Goal: Information Seeking & Learning: Learn about a topic

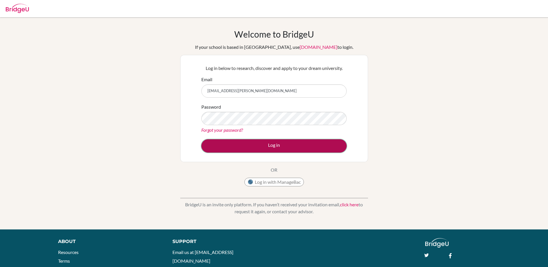
click at [242, 146] on button "Log in" at bounding box center [273, 145] width 145 height 13
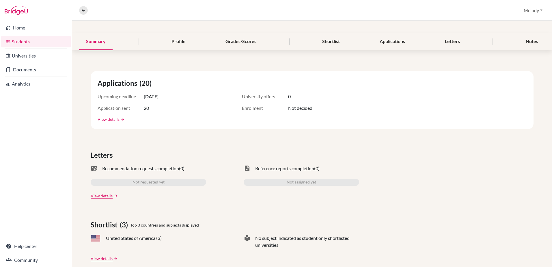
scroll to position [87, 0]
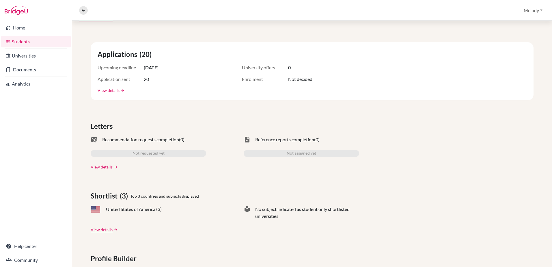
click at [103, 167] on link "View details" at bounding box center [102, 167] width 22 height 6
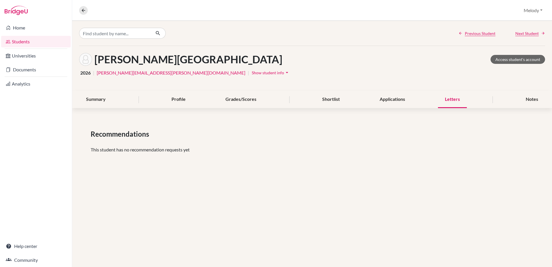
click at [454, 101] on div "Letters" at bounding box center [452, 99] width 29 height 17
click at [396, 98] on div "Applications" at bounding box center [392, 99] width 39 height 17
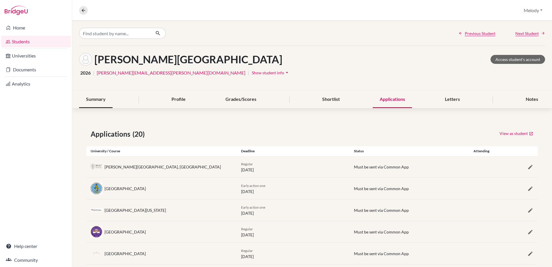
click at [92, 99] on div "Summary" at bounding box center [95, 99] width 33 height 17
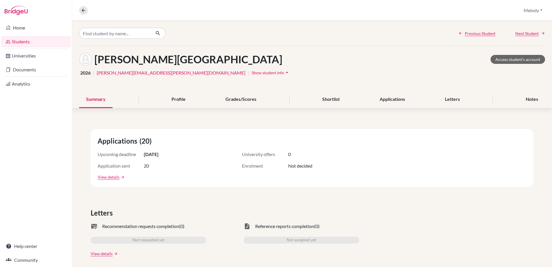
click at [153, 239] on span "Not requested yet" at bounding box center [149, 239] width 32 height 7
click at [331, 98] on div "Shortlist" at bounding box center [330, 99] width 31 height 17
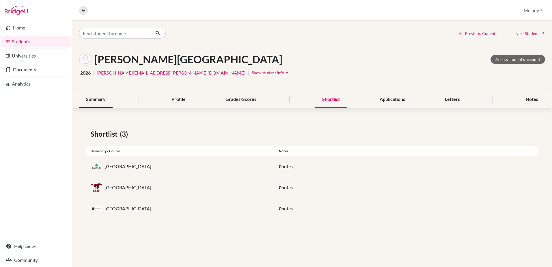
click at [97, 99] on div "Summary" at bounding box center [95, 99] width 33 height 17
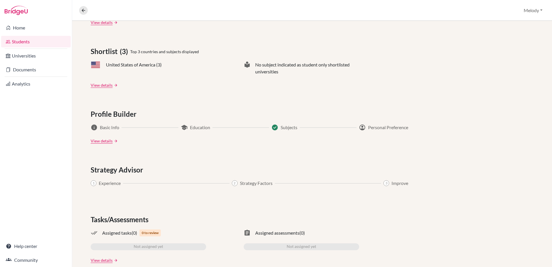
scroll to position [241, 0]
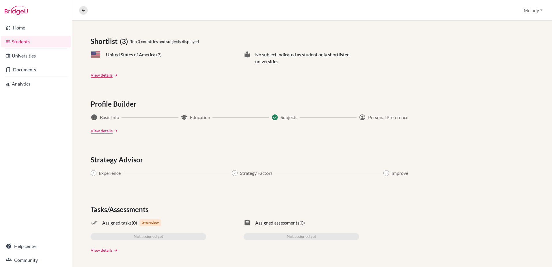
click at [102, 249] on link "View details" at bounding box center [102, 250] width 22 height 6
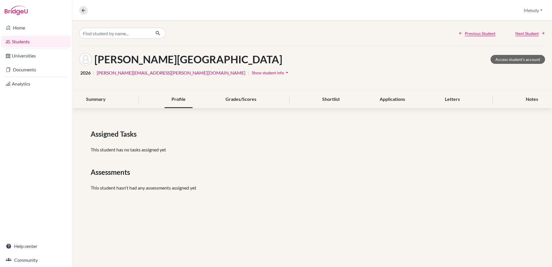
click at [181, 101] on div "Profile" at bounding box center [179, 99] width 28 height 17
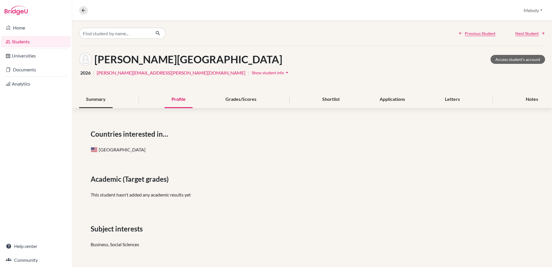
click at [100, 96] on div "Summary" at bounding box center [95, 99] width 33 height 17
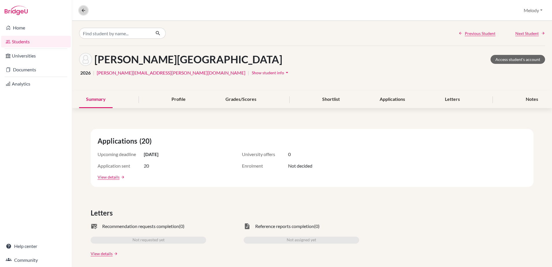
click at [82, 10] on icon at bounding box center [83, 10] width 5 height 5
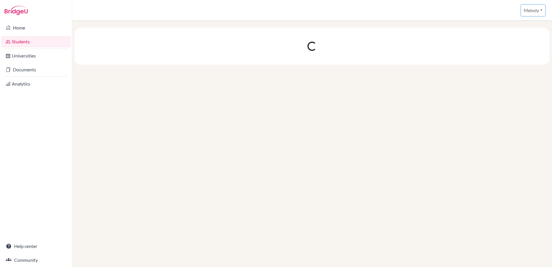
click at [538, 10] on button "Melody" at bounding box center [533, 10] width 24 height 11
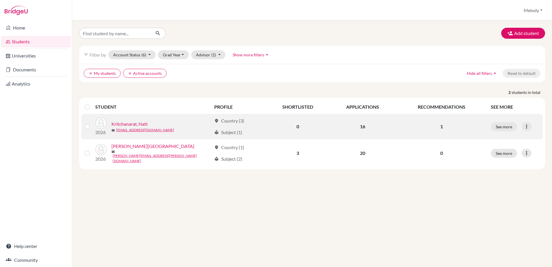
click at [125, 124] on link "Kritchanarat, Natt" at bounding box center [129, 123] width 36 height 7
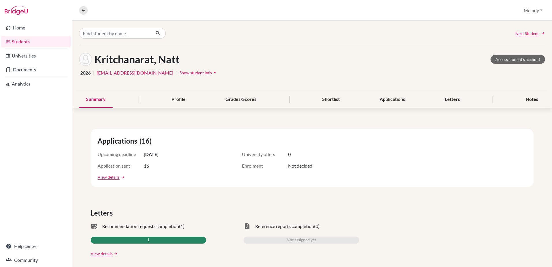
scroll to position [58, 0]
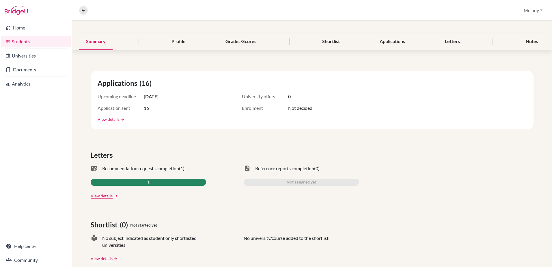
click at [142, 183] on div "1" at bounding box center [148, 182] width 115 height 7
click at [102, 198] on link "View details" at bounding box center [102, 196] width 22 height 6
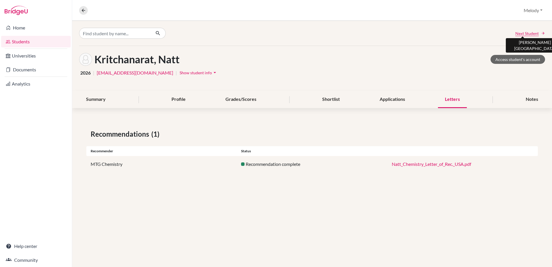
click at [524, 33] on span "Next Student" at bounding box center [526, 33] width 23 height 6
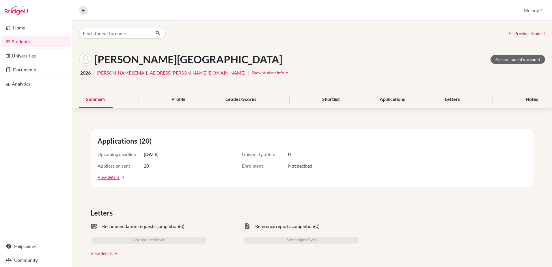
scroll to position [58, 0]
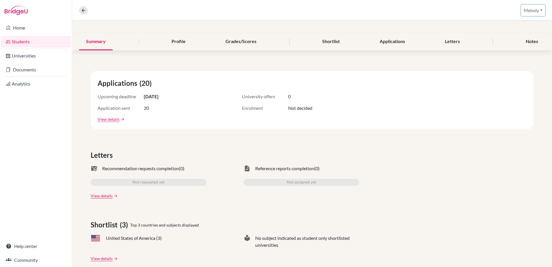
click at [527, 12] on button "Melody" at bounding box center [533, 10] width 24 height 11
drag, startPoint x: 512, startPoint y: 48, endPoint x: 510, endPoint y: 46, distance: 3.1
click at [512, 48] on button "Log out" at bounding box center [523, 46] width 46 height 9
